Goal: Information Seeking & Learning: Find specific page/section

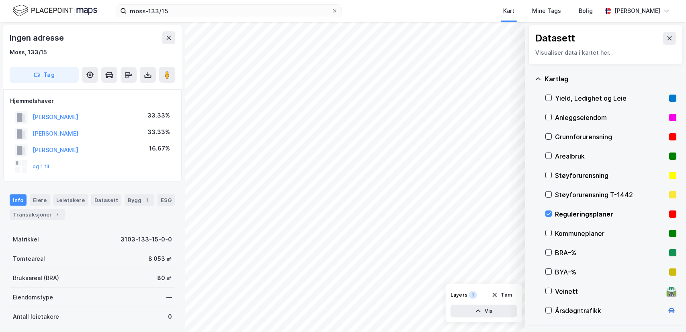
scroll to position [0, 0]
click at [214, 12] on input "moss-133/15" at bounding box center [229, 11] width 205 height 12
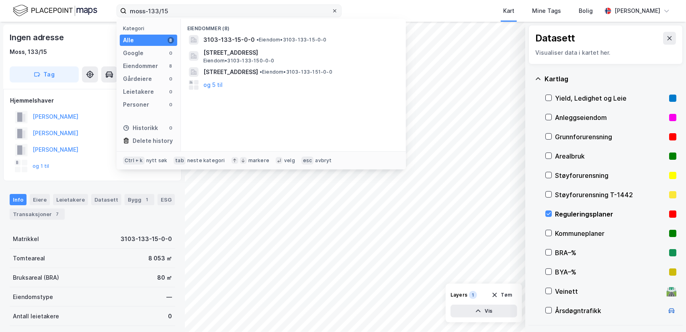
click at [333, 12] on icon at bounding box center [334, 10] width 5 height 5
click at [332, 12] on input "moss-133/15" at bounding box center [229, 11] width 205 height 12
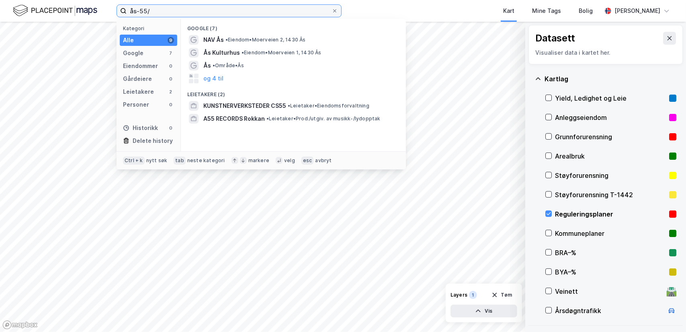
click at [240, 13] on input "ås-55/" at bounding box center [229, 11] width 205 height 12
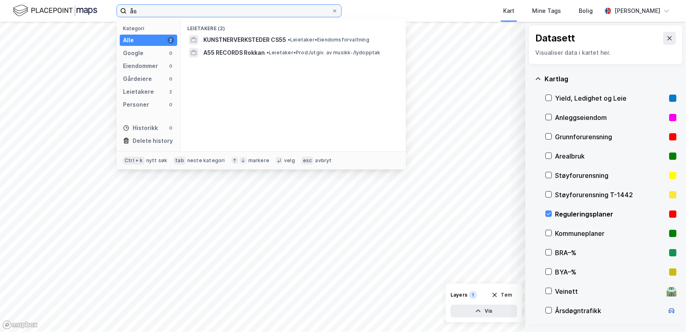
type input "å"
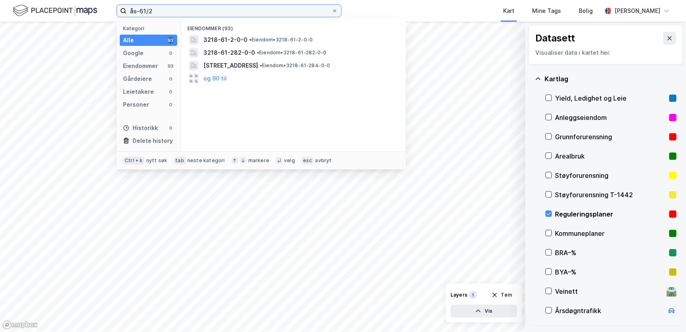
type input "ås-61/2"
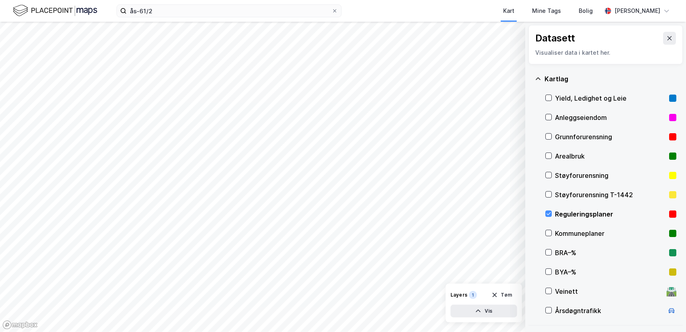
click at [207, 3] on div "ås-61/2 Kart Mine Tags Bolig [PERSON_NAME]" at bounding box center [343, 11] width 686 height 22
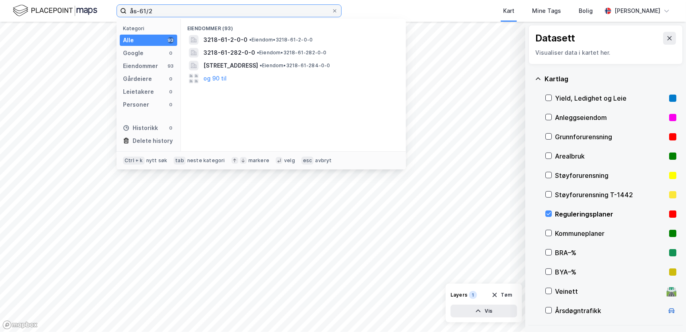
click at [183, 8] on input "ås-61/2" at bounding box center [229, 11] width 205 height 12
click at [335, 12] on icon at bounding box center [334, 10] width 5 height 5
click at [332, 12] on input "ås-61/2" at bounding box center [229, 11] width 205 height 12
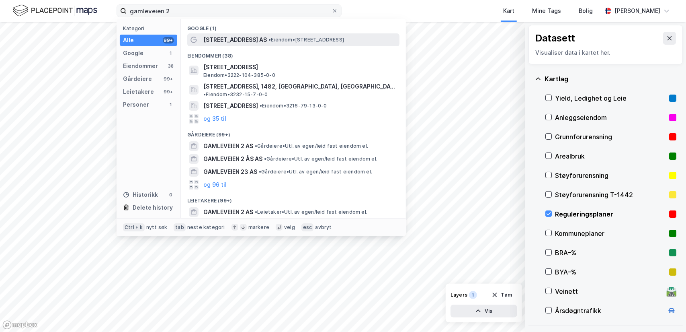
click at [268, 41] on span "•" at bounding box center [269, 40] width 2 height 6
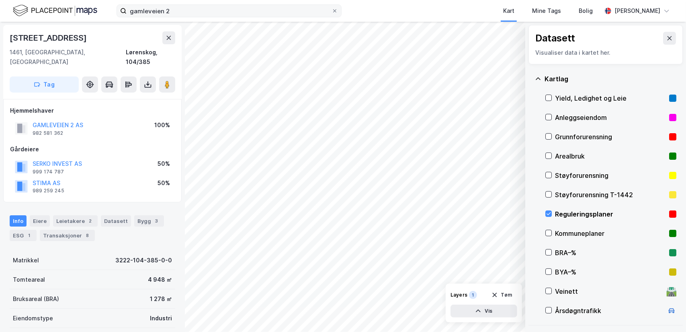
scroll to position [0, 0]
click at [240, 14] on input "gamleveien 2" at bounding box center [229, 11] width 205 height 12
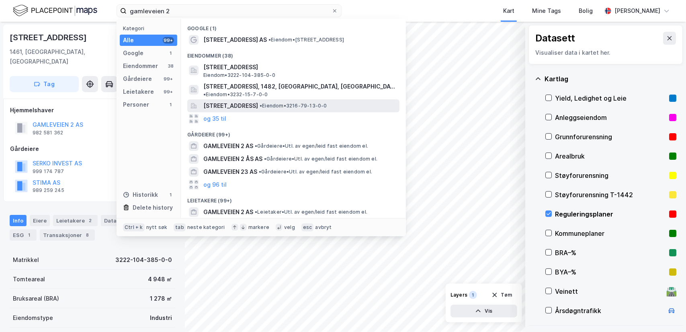
click at [240, 101] on span "[STREET_ADDRESS]" at bounding box center [230, 106] width 55 height 10
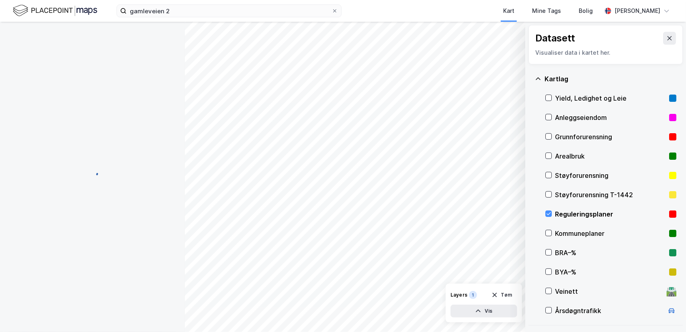
scroll to position [0, 0]
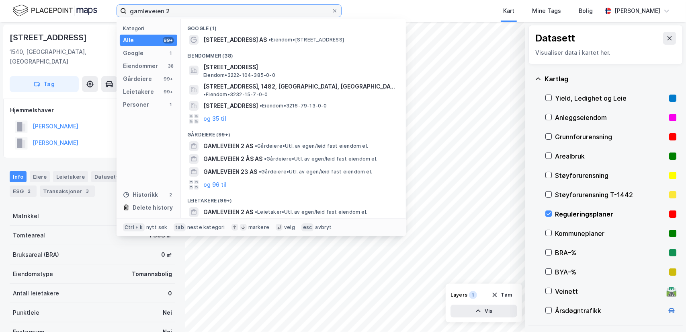
click at [203, 8] on input "gamleveien 2" at bounding box center [229, 11] width 205 height 12
type input "gamleveien 2 ås"
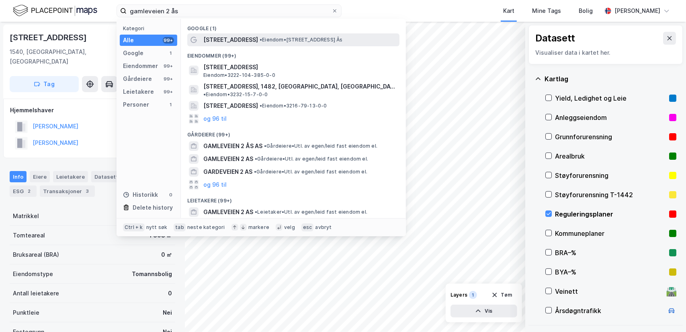
click at [260, 39] on span "•" at bounding box center [261, 40] width 2 height 6
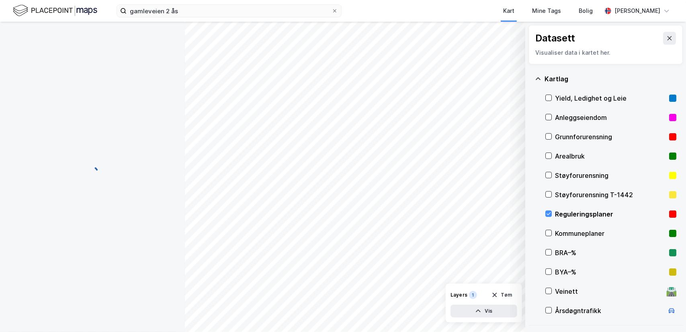
scroll to position [0, 0]
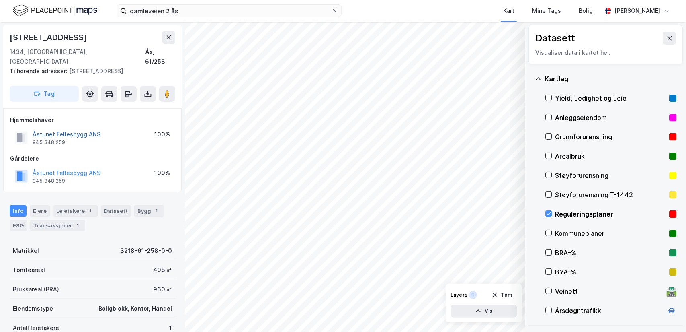
click at [0, 0] on button "Åstunet Fellesbygg ANS" at bounding box center [0, 0] width 0 height 0
